Goal: Check status: Check status

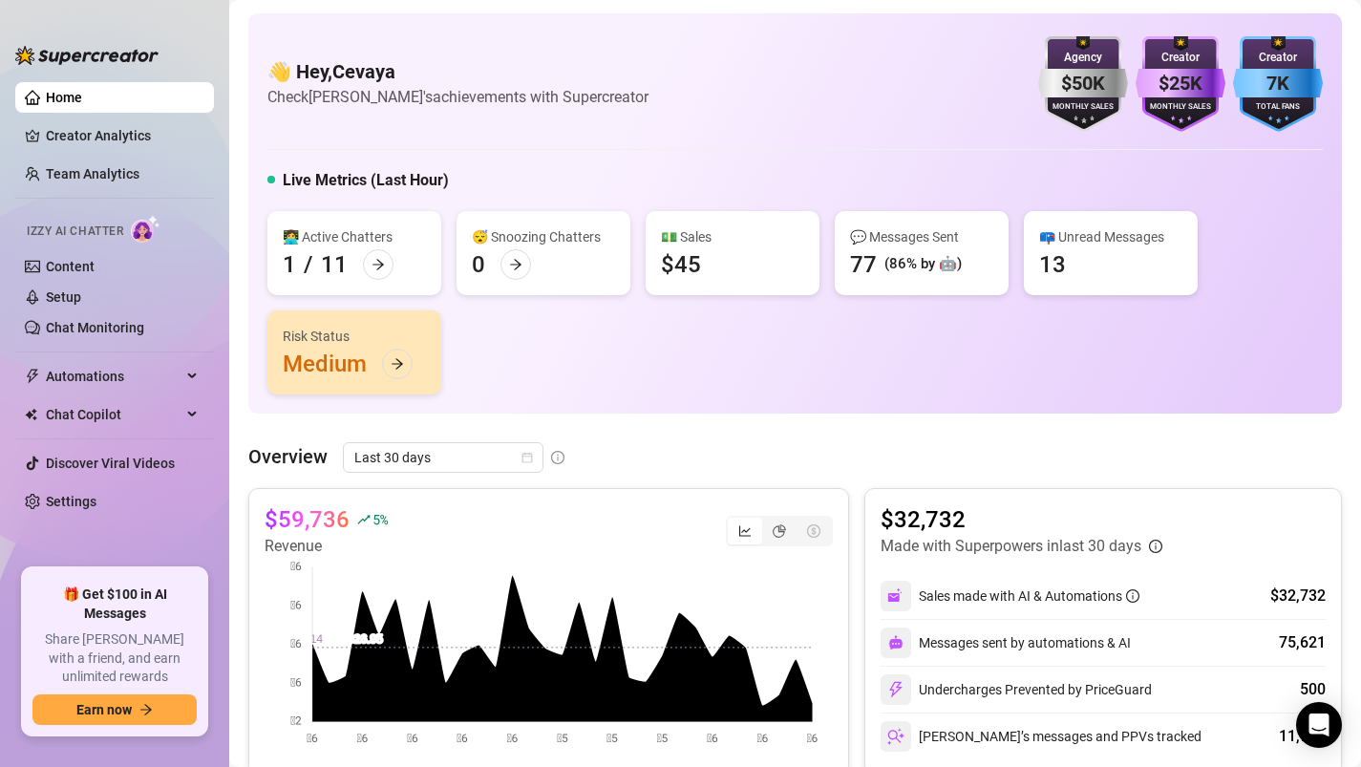
scroll to position [32, 0]
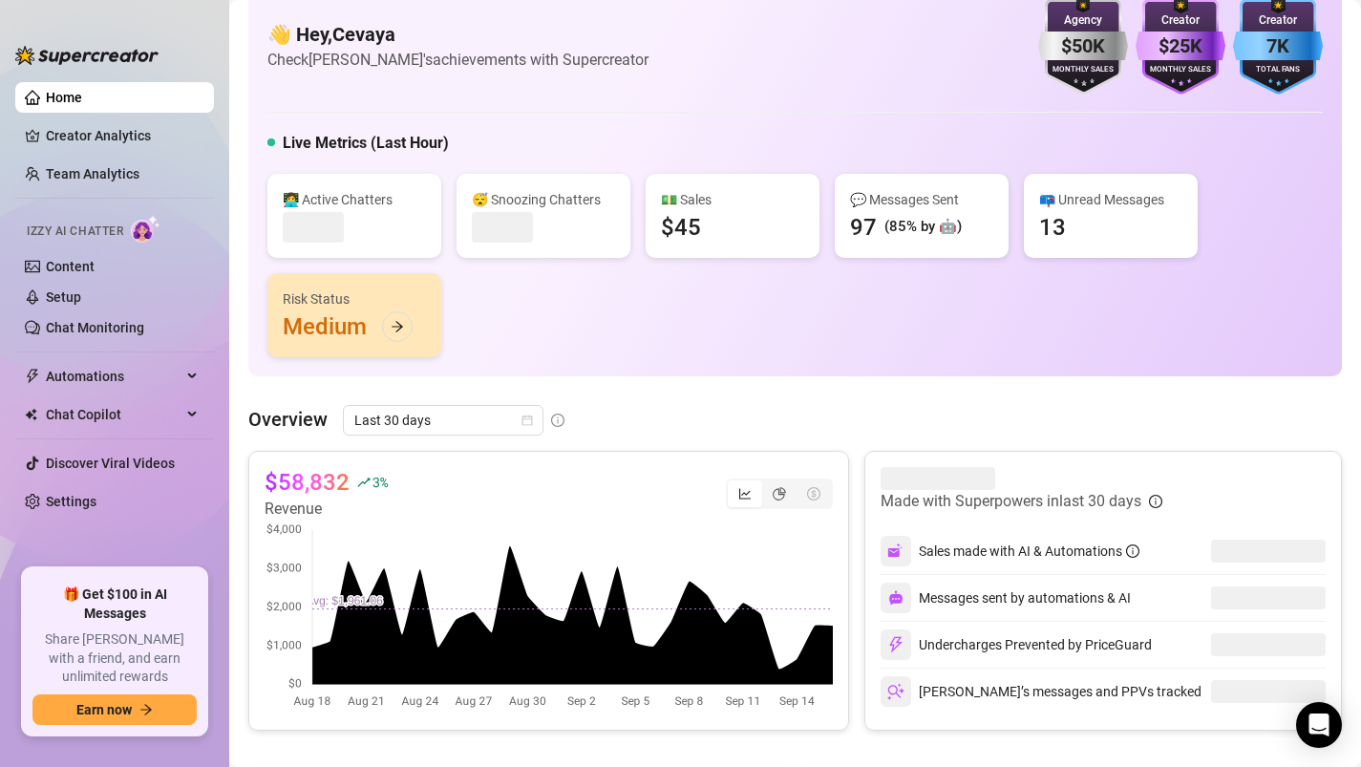
scroll to position [48, 0]
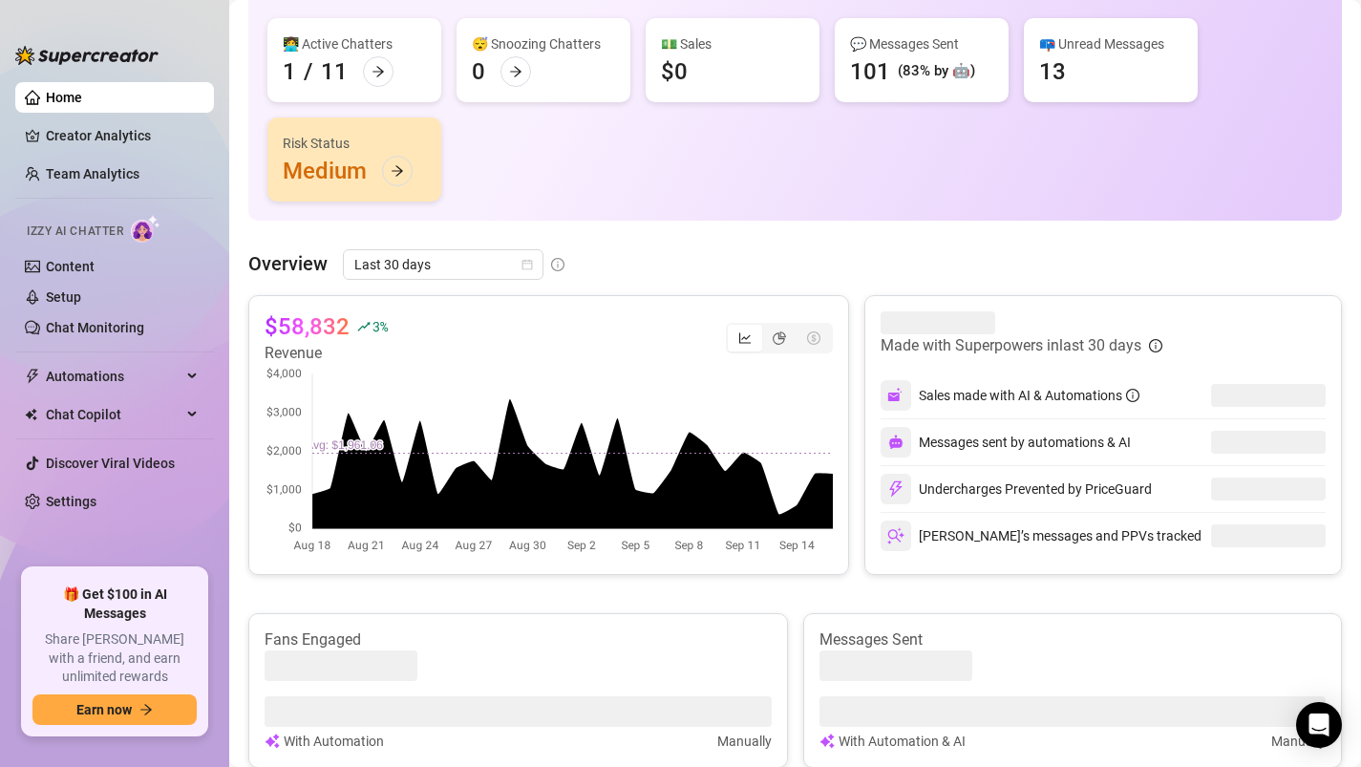
scroll to position [210, 0]
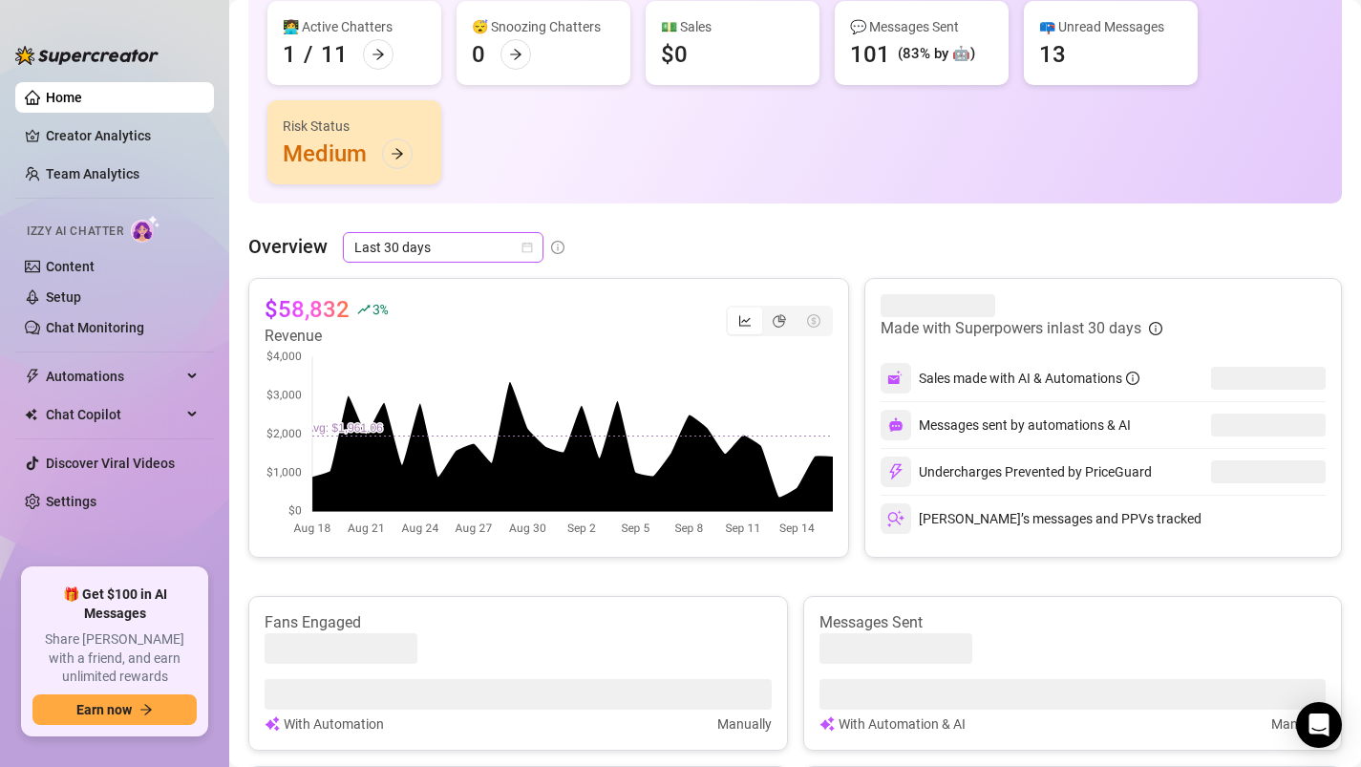
click at [512, 252] on span "Last 30 days" at bounding box center [443, 247] width 178 height 29
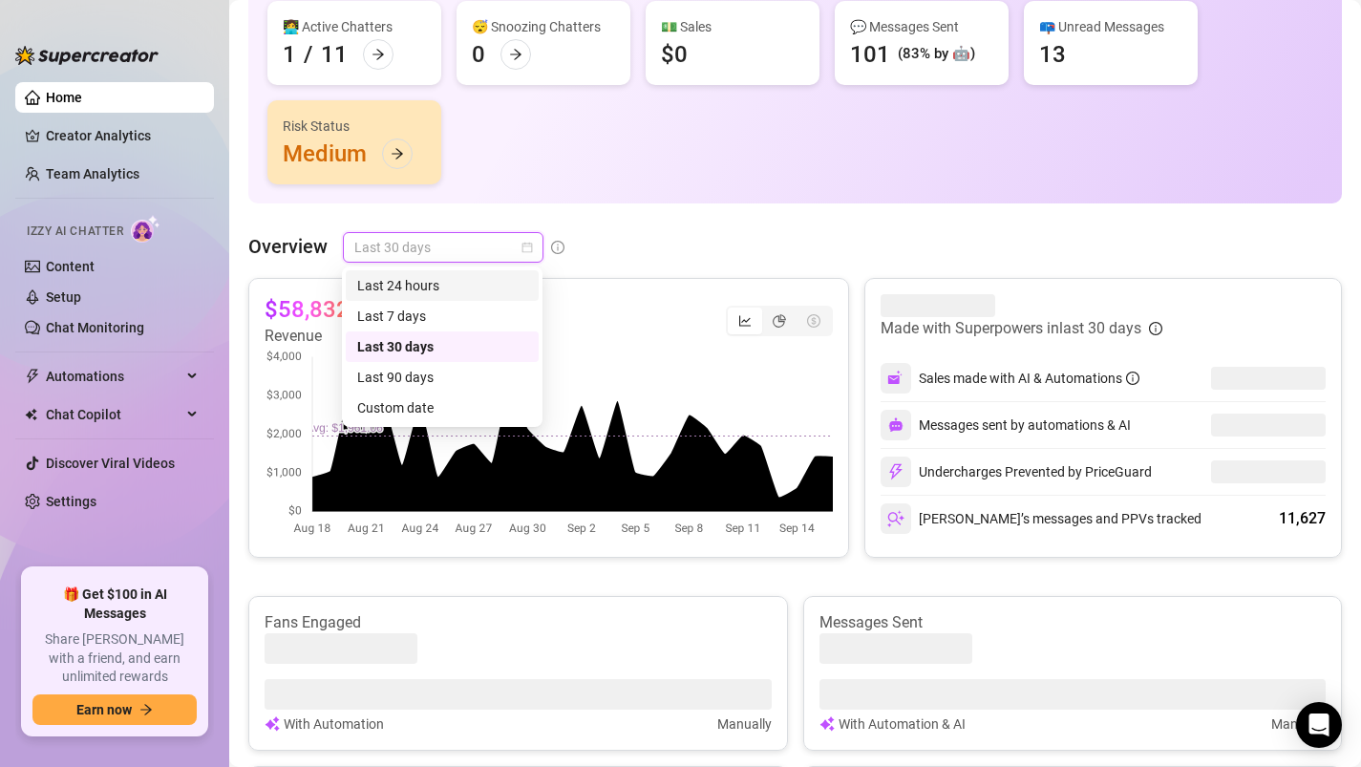
click at [466, 279] on div "Last 24 hours" at bounding box center [442, 285] width 170 height 21
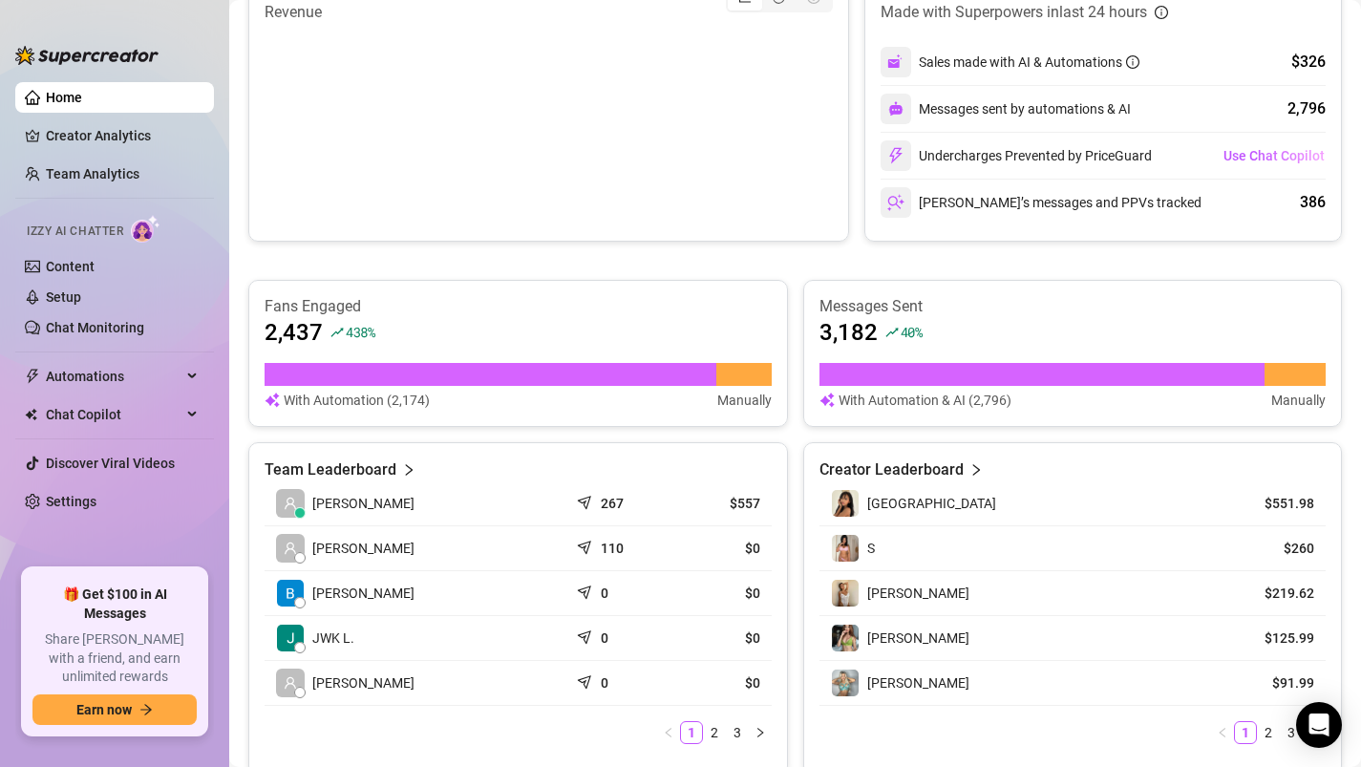
scroll to position [570, 0]
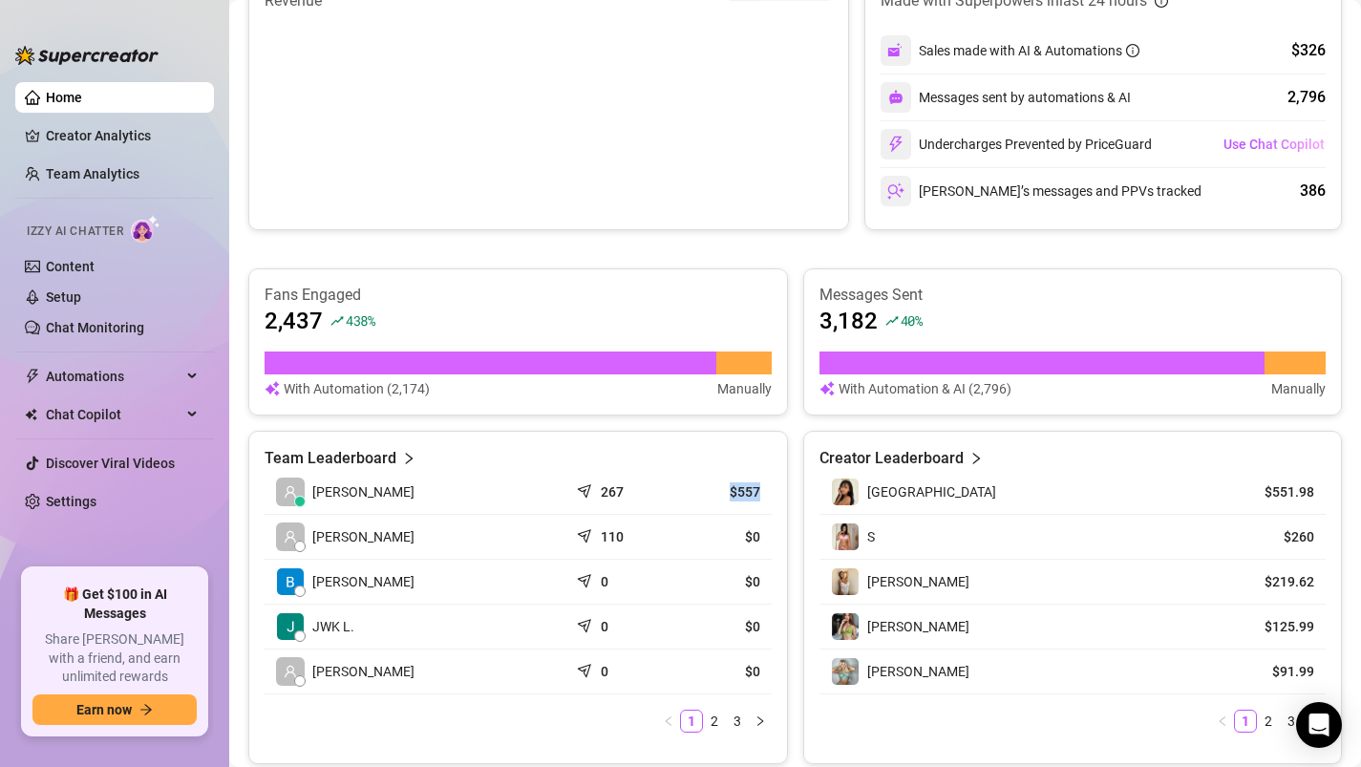
drag, startPoint x: 759, startPoint y: 493, endPoint x: 733, endPoint y: 493, distance: 25.8
click at [733, 493] on article "$557" at bounding box center [720, 491] width 78 height 19
click at [777, 505] on div "Team Leaderboard larisha 267 $557 Mira D. 110 $0 Barbara v. 0 $0 JWK L. 0 $0 Ch…" at bounding box center [518, 597] width 540 height 333
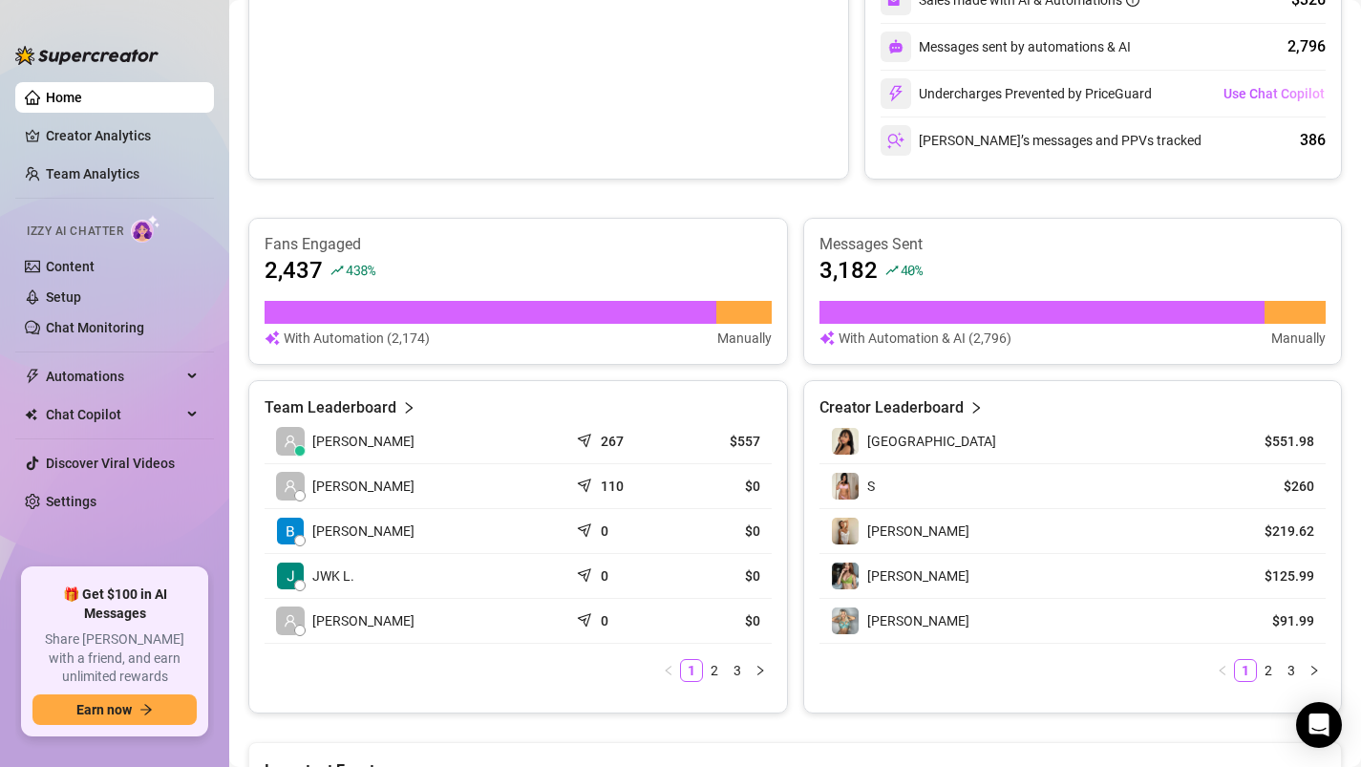
scroll to position [633, 0]
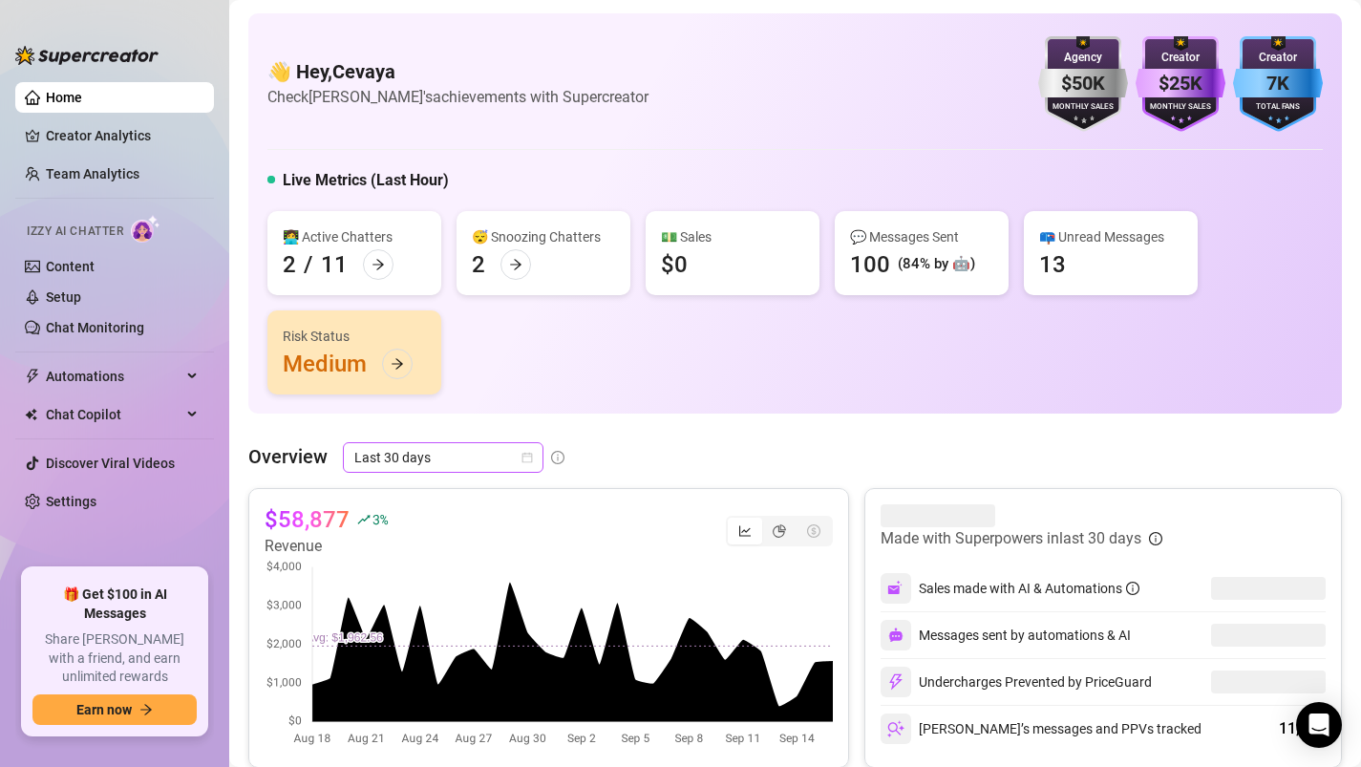
click at [417, 454] on span "Last 30 days" at bounding box center [443, 457] width 178 height 29
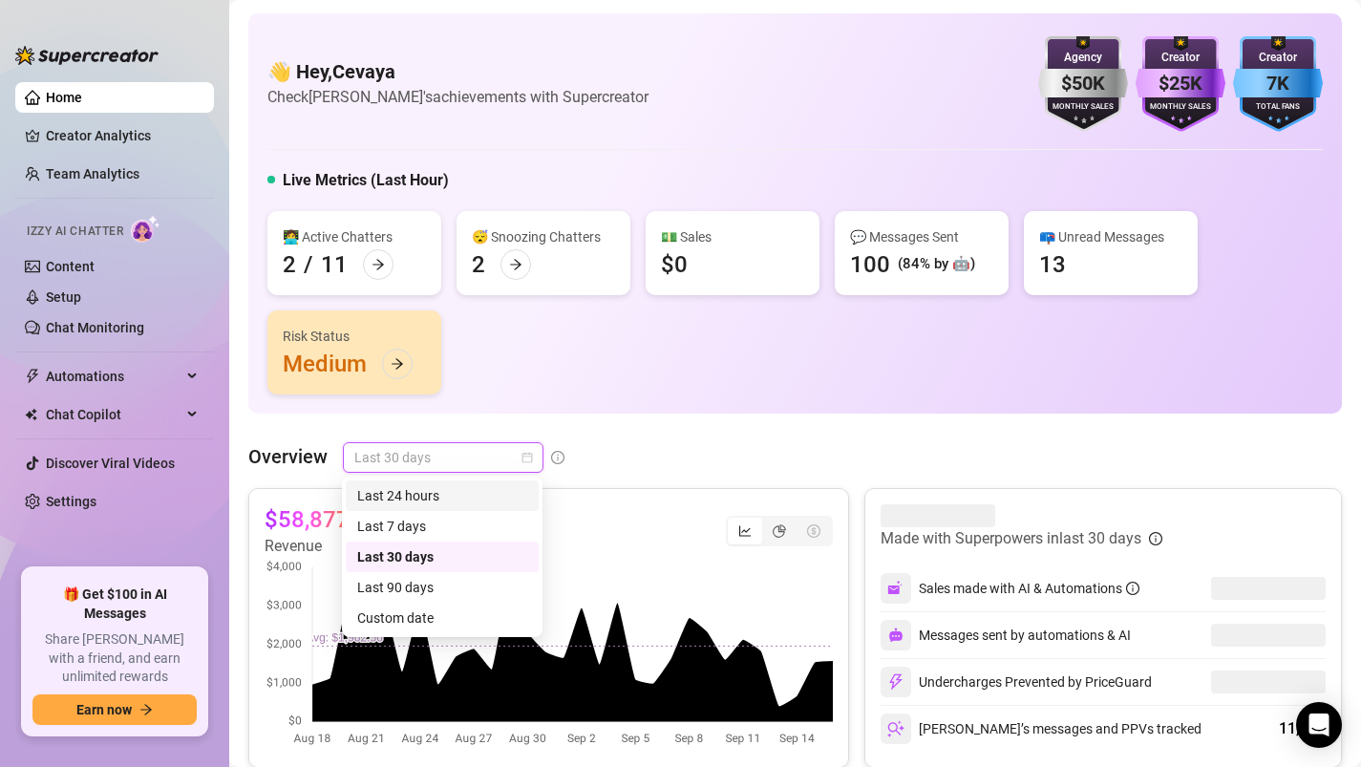
click at [446, 497] on div "Last 24 hours" at bounding box center [442, 495] width 170 height 21
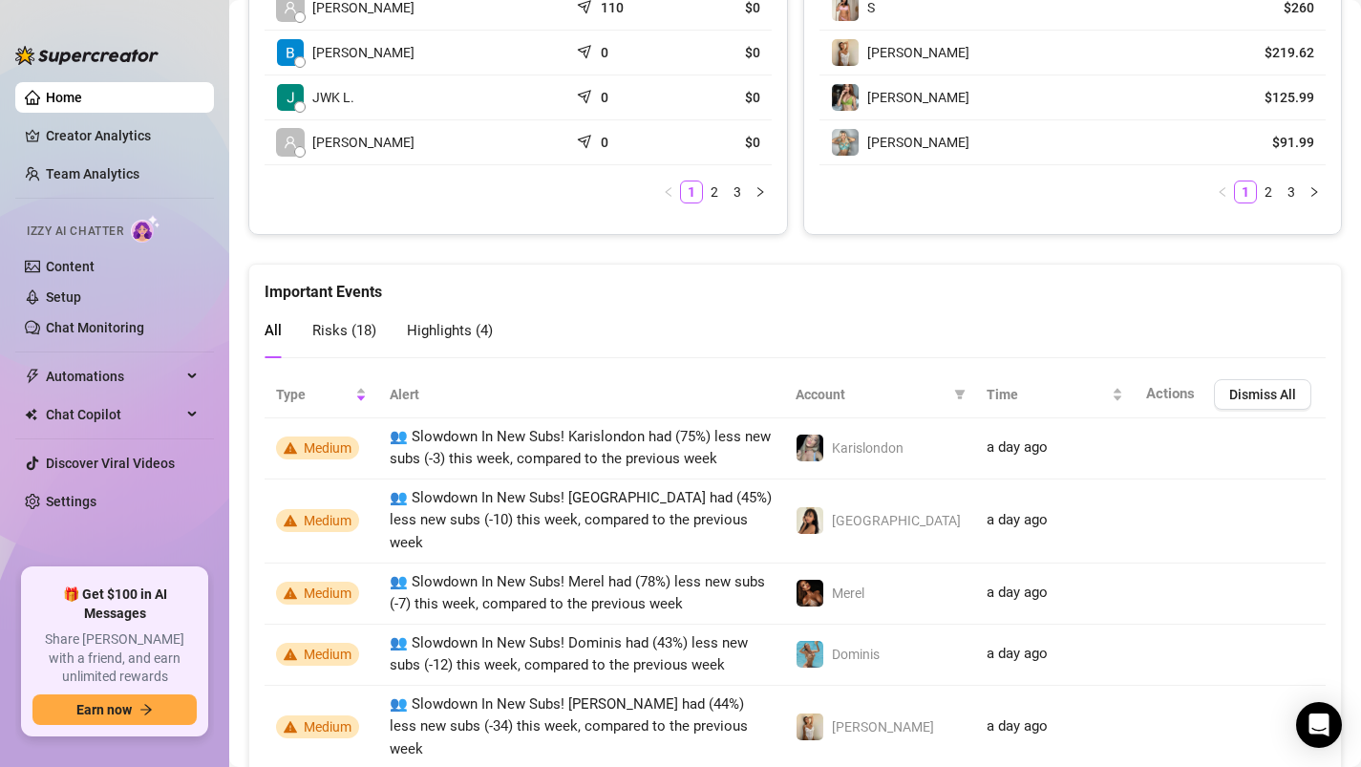
scroll to position [1084, 0]
